Goal: Transaction & Acquisition: Book appointment/travel/reservation

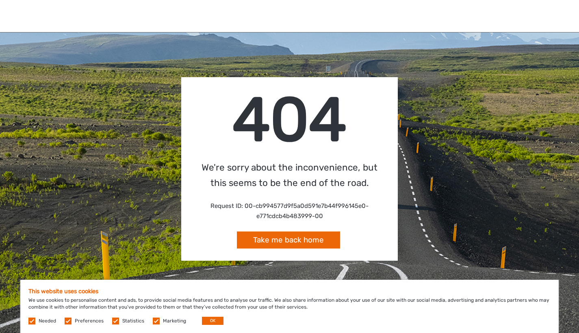
click at [310, 239] on link "Take me back home" at bounding box center [288, 240] width 103 height 17
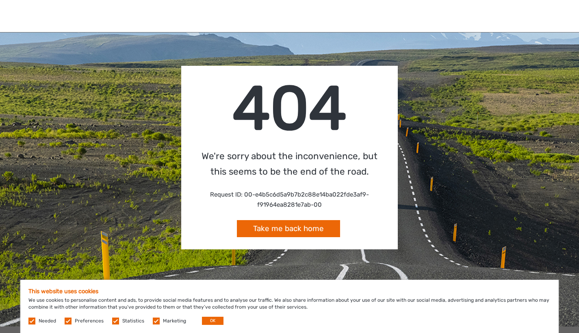
click at [203, 321] on button "OK" at bounding box center [213, 321] width 22 height 8
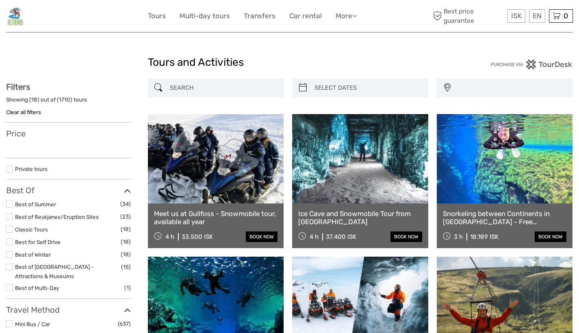
select select
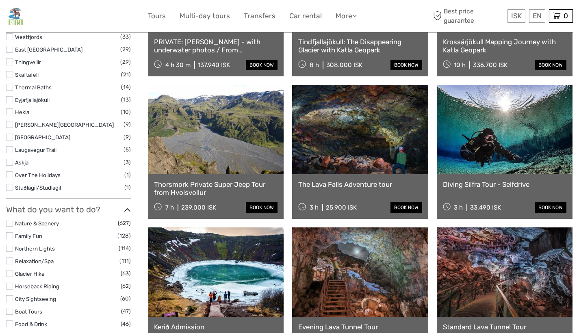
scroll to position [694, 0]
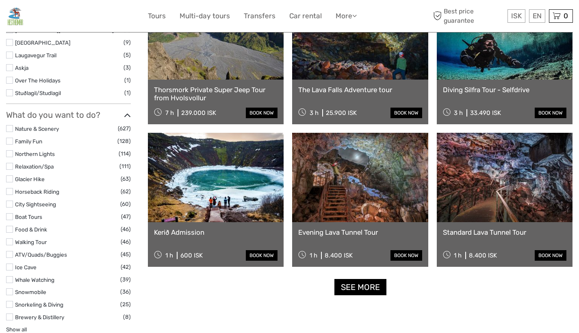
click at [10, 264] on label at bounding box center [9, 267] width 7 height 7
click at [0, 0] on input "checkbox" at bounding box center [0, 0] width 0 height 0
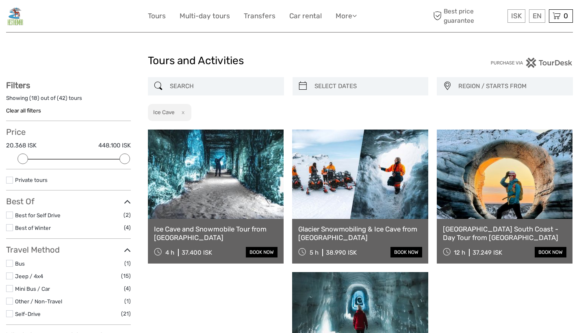
scroll to position [14, 0]
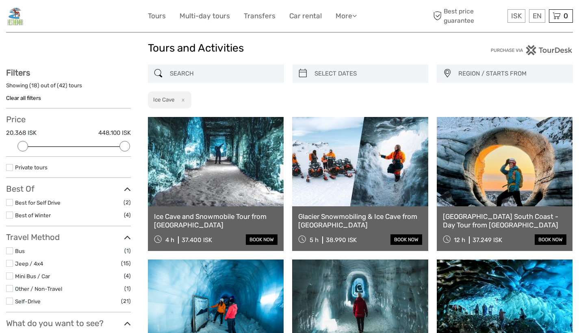
click at [225, 219] on link "Ice Cave and Snowmobile Tour from Gullfoss" at bounding box center [215, 220] width 123 height 17
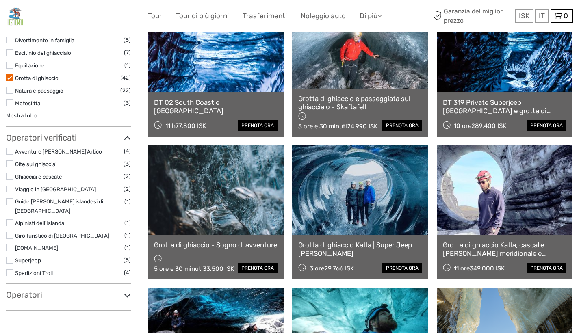
scroll to position [492, 0]
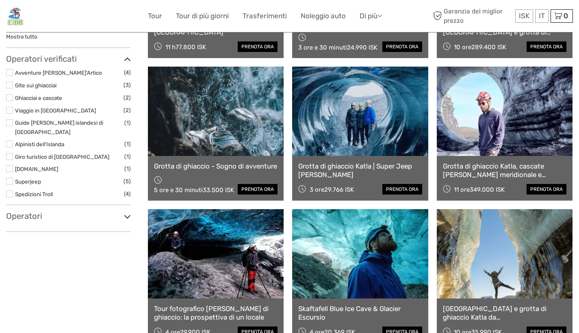
click at [357, 171] on link "Grotta di ghiaccio Katla | Super Jeep di Vik" at bounding box center [359, 170] width 123 height 17
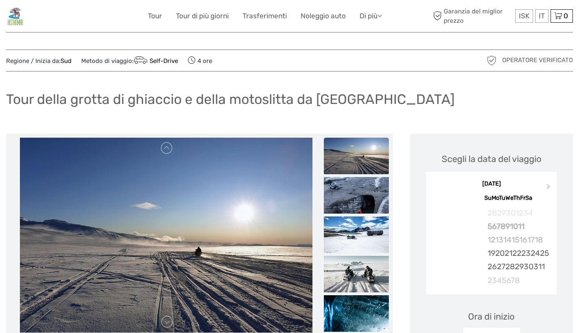
scroll to position [53, 0]
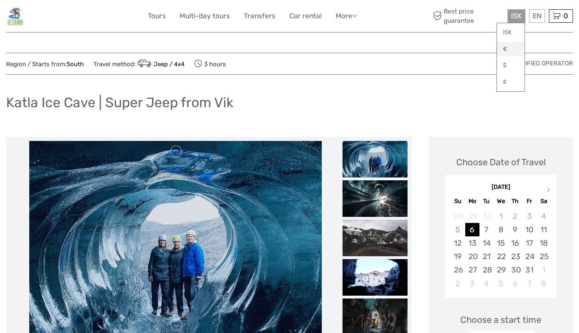
click at [506, 49] on link "€" at bounding box center [511, 49] width 28 height 15
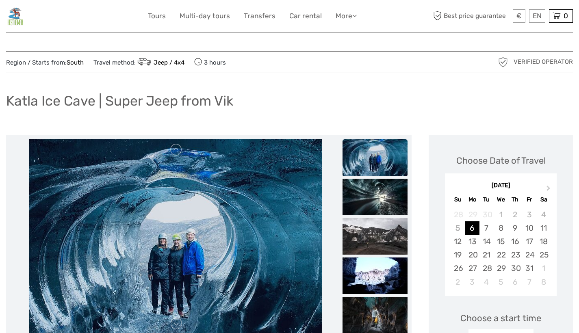
scroll to position [3, 0]
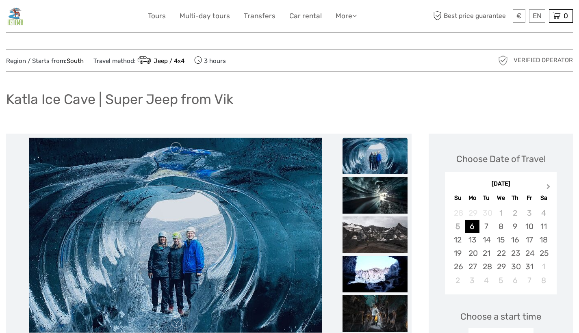
click at [550, 186] on button "Next Month" at bounding box center [549, 188] width 13 height 13
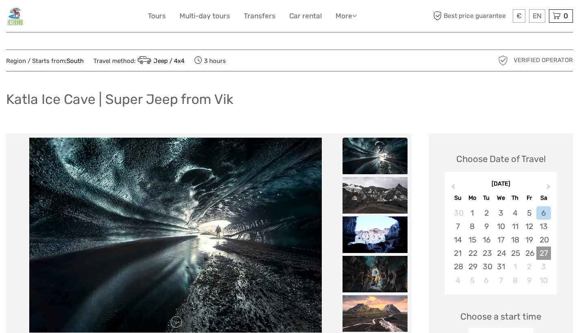
click at [544, 255] on div "27" at bounding box center [543, 253] width 14 height 13
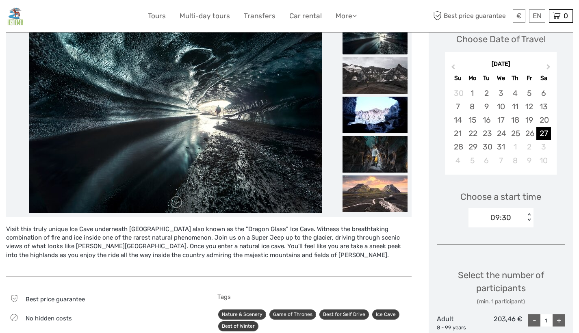
scroll to position [201, 0]
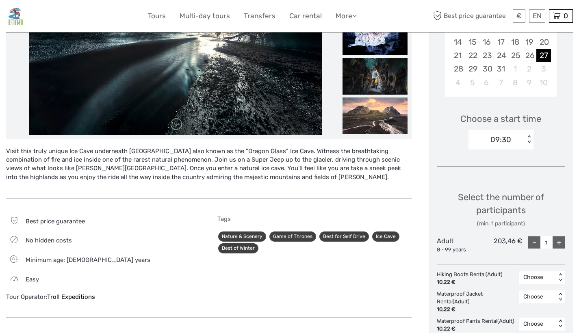
click at [510, 139] on div "09:30" at bounding box center [500, 139] width 21 height 11
click at [500, 180] on div "14:00" at bounding box center [500, 178] width 57 height 14
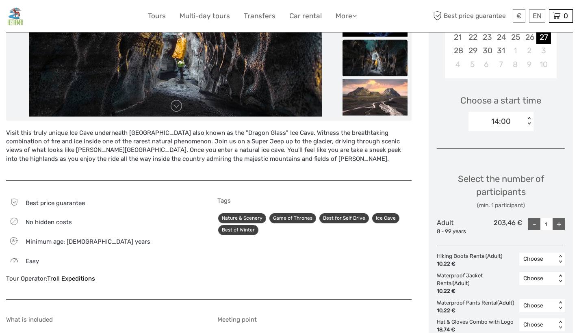
scroll to position [0, 0]
